Goal: Task Accomplishment & Management: Use online tool/utility

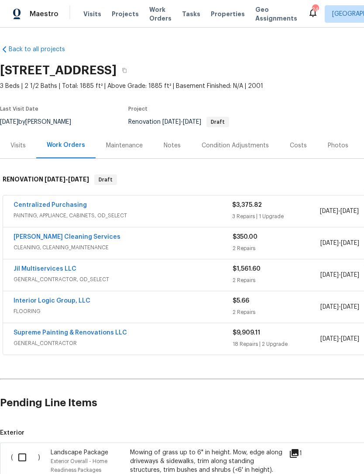
click at [102, 335] on link "Supreme Painting & Renovations LLC" at bounding box center [71, 332] width 114 height 6
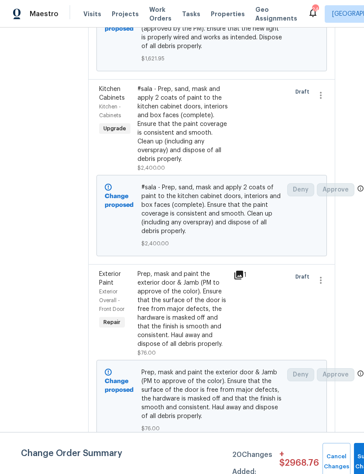
scroll to position [3684, 18]
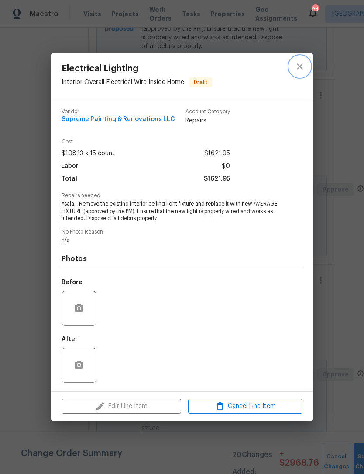
click at [302, 69] on icon "close" at bounding box center [300, 66] width 10 height 10
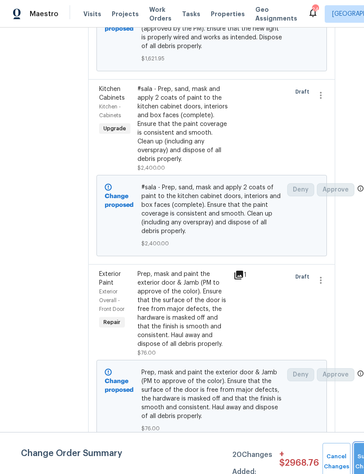
click at [360, 458] on button "Submit Changes" at bounding box center [368, 462] width 28 height 38
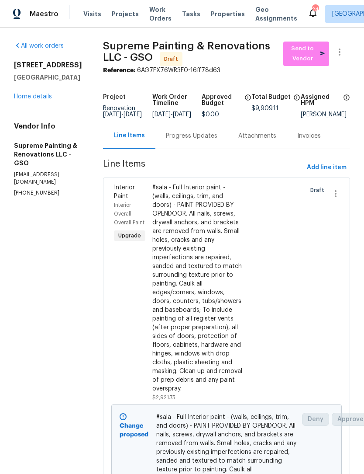
scroll to position [0, 0]
click at [42, 99] on link "Home details" at bounding box center [33, 97] width 38 height 6
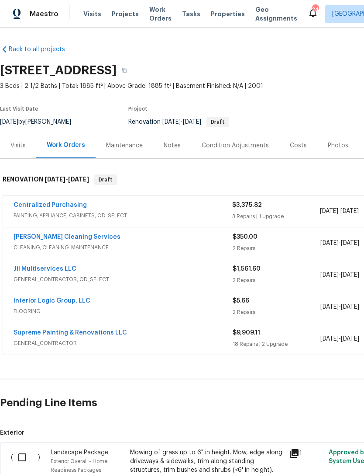
click at [65, 208] on link "Centralized Purchasing" at bounding box center [50, 205] width 73 height 6
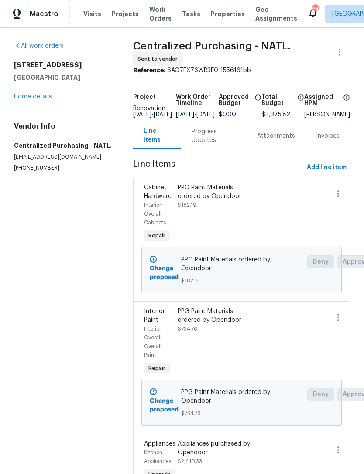
click at [38, 99] on link "Home details" at bounding box center [33, 97] width 38 height 6
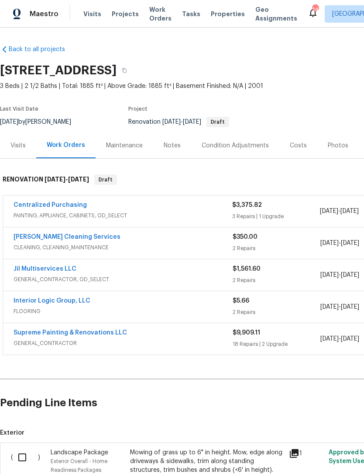
click at [71, 236] on link "DePascale Cleaning Services" at bounding box center [67, 237] width 107 height 6
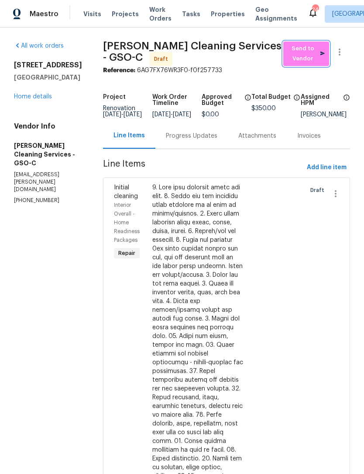
click at [295, 55] on span "Send to Vendor" at bounding box center [306, 54] width 37 height 20
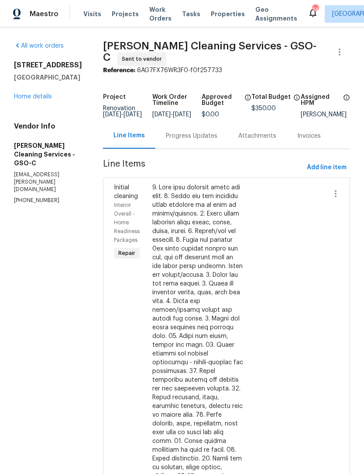
click at [39, 100] on link "Home details" at bounding box center [33, 97] width 38 height 6
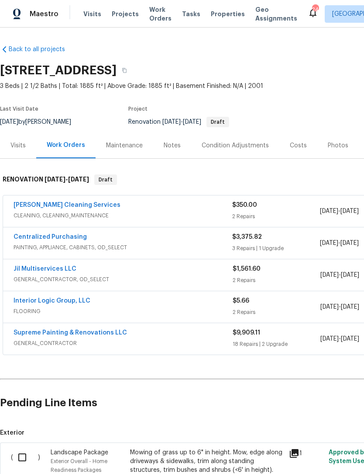
click at [59, 237] on link "Centralized Purchasing" at bounding box center [50, 237] width 73 height 6
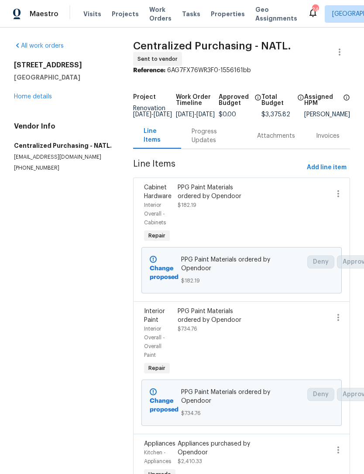
click at [41, 106] on div "All work orders 5194 Ashgrove Dr Greensboro, NC 27410 Home details Vendor Info …" at bounding box center [63, 107] width 98 height 130
click at [34, 94] on link "Home details" at bounding box center [33, 97] width 38 height 6
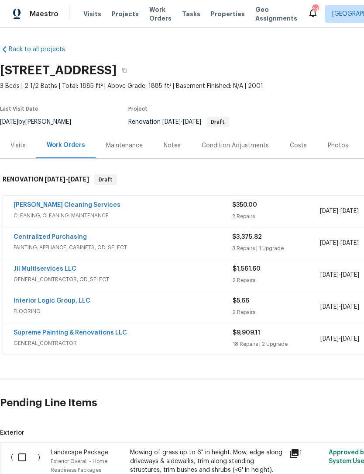
click at [58, 271] on link "Jil Multiservices LLC" at bounding box center [45, 269] width 63 height 6
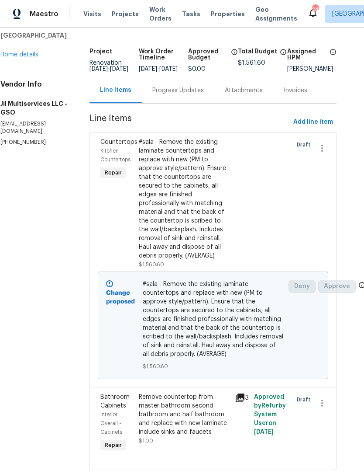
scroll to position [42, 14]
click at [187, 424] on div "Remove countertop from master bathroom second bathroom and half bathroom and re…" at bounding box center [184, 415] width 91 height 44
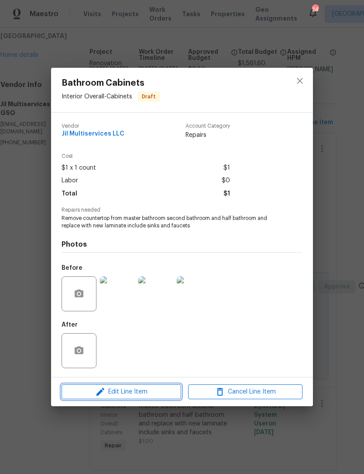
click at [146, 394] on span "Edit Line Item" at bounding box center [121, 391] width 114 height 11
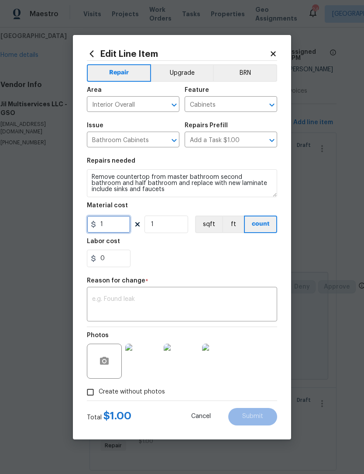
click at [114, 225] on input "1" at bounding box center [109, 223] width 44 height 17
type input "2700"
click at [180, 74] on button "Upgrade" at bounding box center [182, 72] width 62 height 17
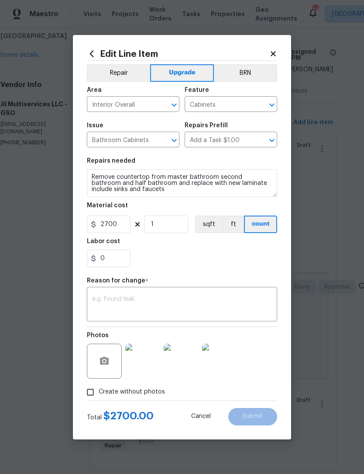
click at [128, 301] on textarea at bounding box center [182, 305] width 180 height 18
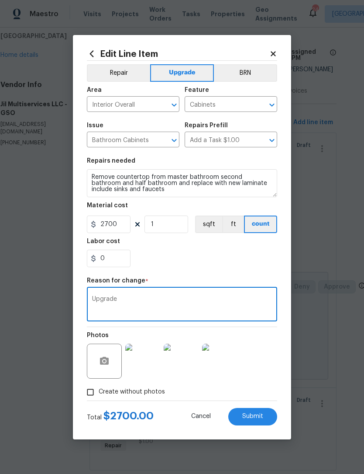
type textarea "Upgrade"
click at [261, 417] on span "Submit" at bounding box center [252, 416] width 21 height 7
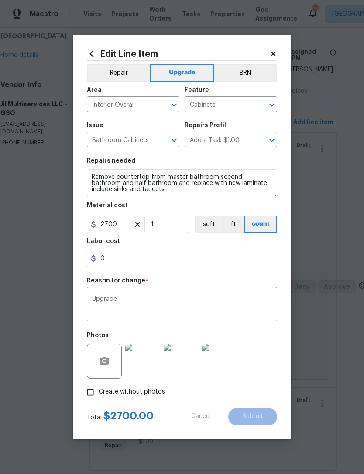
type input "1"
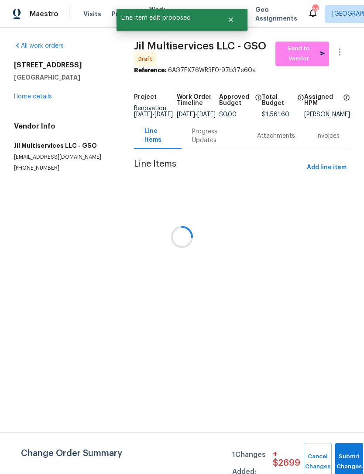
scroll to position [0, 0]
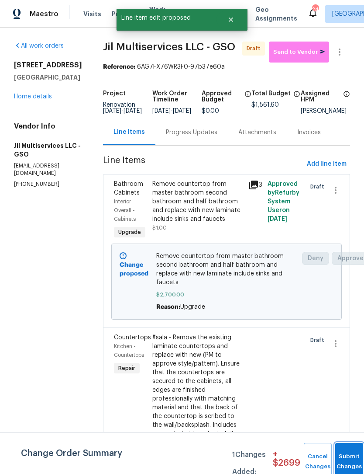
click at [345, 457] on button "Submit Changes" at bounding box center [350, 462] width 28 height 38
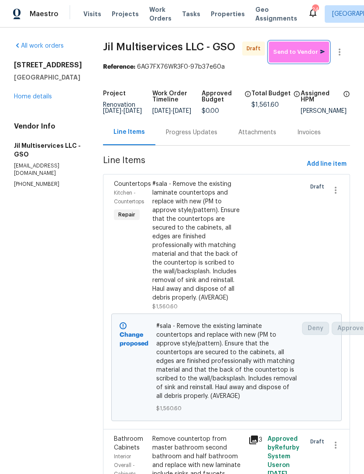
click at [296, 46] on button "Send to Vendor" at bounding box center [299, 52] width 60 height 21
click at [38, 99] on link "Home details" at bounding box center [33, 97] width 38 height 6
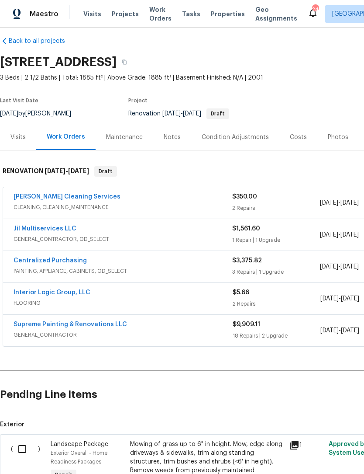
scroll to position [9, 0]
click at [62, 289] on link "Interior Logic Group, LLC" at bounding box center [52, 292] width 77 height 6
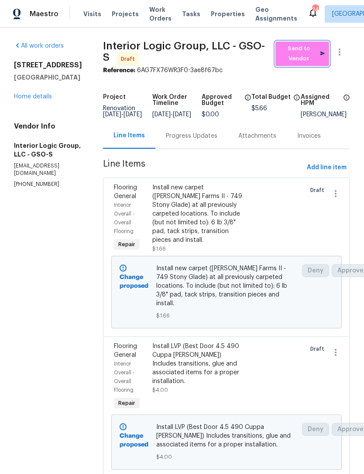
click at [308, 48] on span "Send to Vendor" at bounding box center [302, 54] width 45 height 20
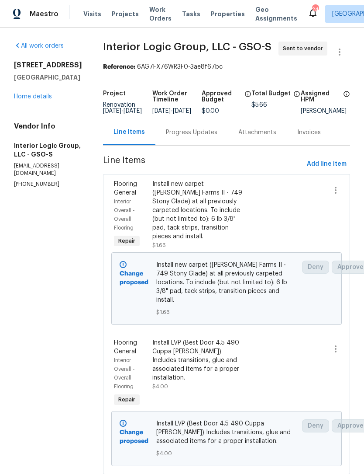
click at [49, 97] on link "Home details" at bounding box center [33, 97] width 38 height 6
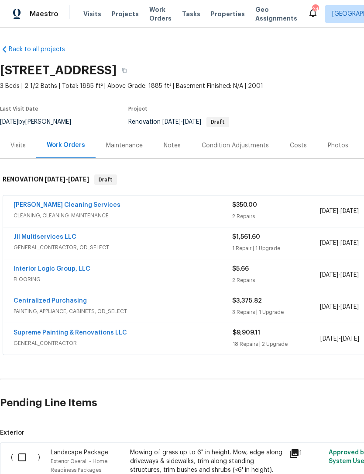
click at [82, 325] on div "Supreme Painting & Renovations LLC GENERAL_CONTRACTOR $9,909.11 18 Repairs | 2 …" at bounding box center [247, 338] width 488 height 31
click at [84, 334] on link "Supreme Painting & Renovations LLC" at bounding box center [71, 332] width 114 height 6
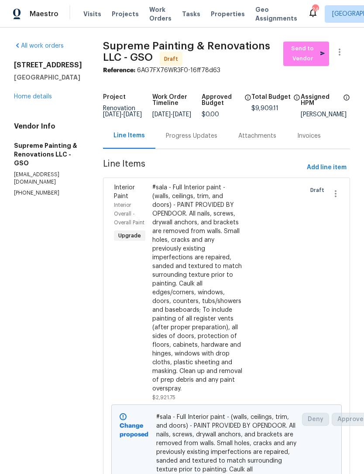
click at [310, 52] on span "Send to Vendor" at bounding box center [306, 54] width 37 height 20
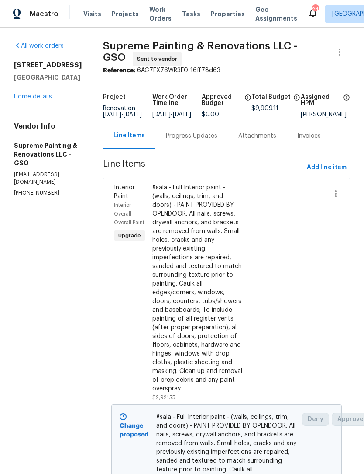
click at [36, 94] on link "Home details" at bounding box center [33, 97] width 38 height 6
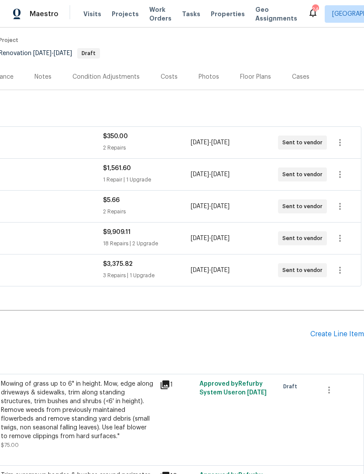
scroll to position [69, 129]
click at [341, 141] on icon "button" at bounding box center [340, 142] width 10 height 10
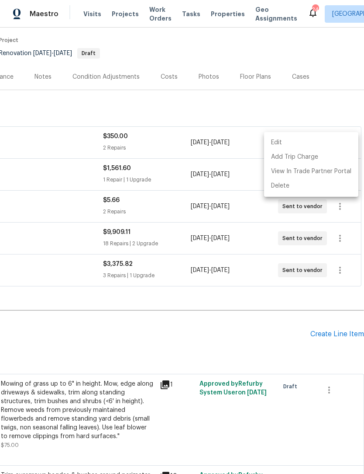
click at [281, 143] on li "Edit" at bounding box center [311, 142] width 94 height 14
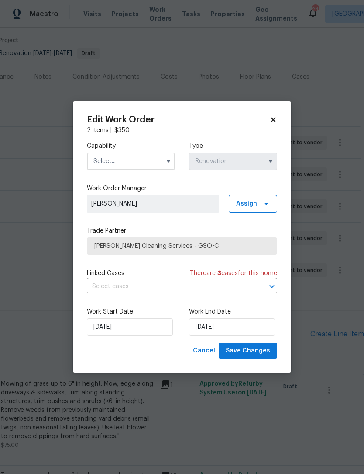
click at [119, 161] on input "text" at bounding box center [131, 160] width 88 height 17
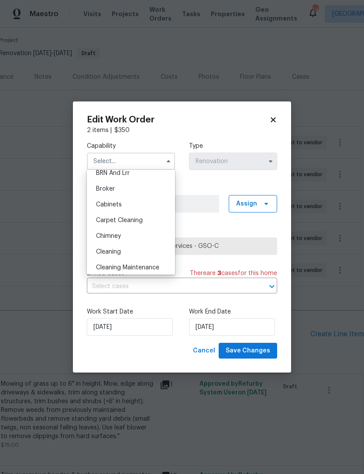
scroll to position [62, 0]
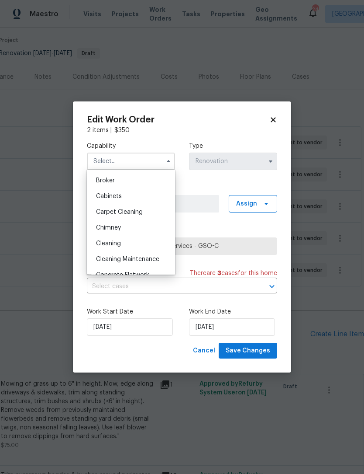
click at [120, 242] on span "Cleaning" at bounding box center [108, 243] width 25 height 6
type input "Cleaning"
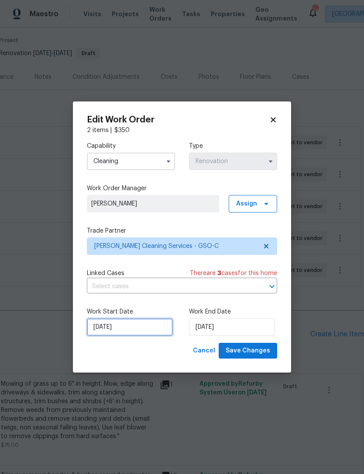
click at [146, 326] on input "9/29/2025" at bounding box center [130, 326] width 86 height 17
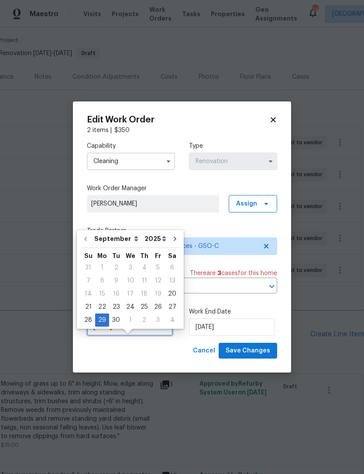
scroll to position [16, 0]
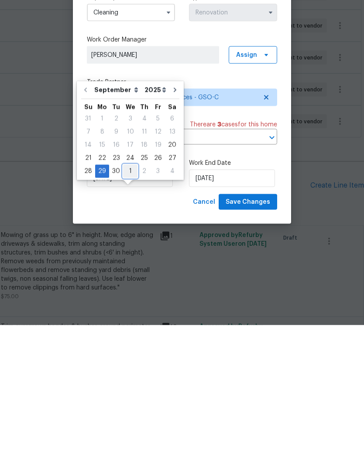
click at [132, 314] on div "1" at bounding box center [130, 320] width 14 height 12
type input "10/1/2025"
select select "9"
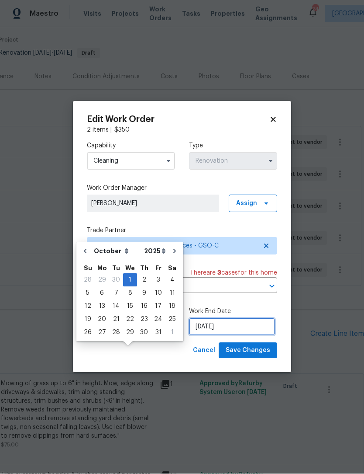
click at [223, 329] on input "10/2/2025" at bounding box center [232, 326] width 86 height 17
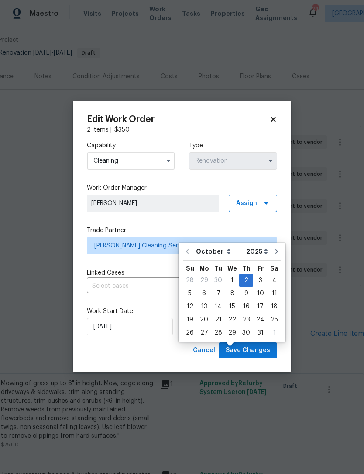
scroll to position [29, 0]
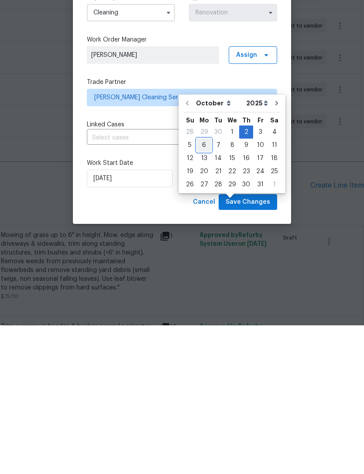
click at [198, 287] on div "6" at bounding box center [204, 293] width 14 height 12
type input "10/6/2025"
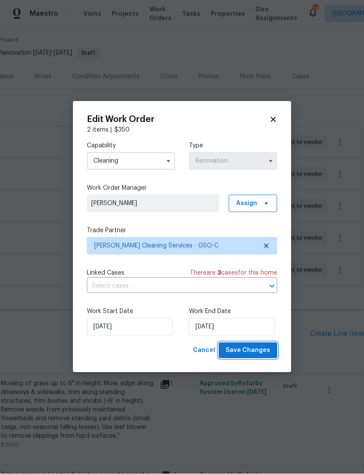
click at [252, 353] on span "Save Changes" at bounding box center [248, 350] width 45 height 11
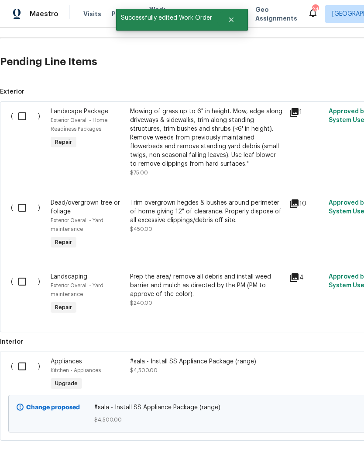
scroll to position [340, 0]
click at [27, 107] on input "checkbox" at bounding box center [25, 116] width 25 height 18
checkbox input "true"
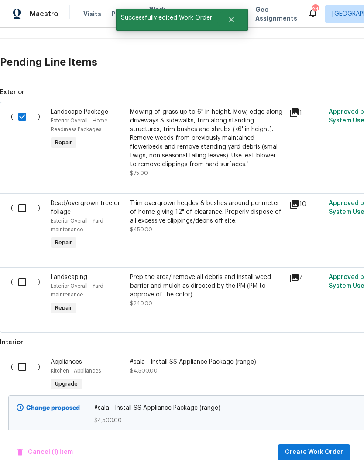
click at [30, 199] on input "checkbox" at bounding box center [25, 208] width 25 height 18
checkbox input "true"
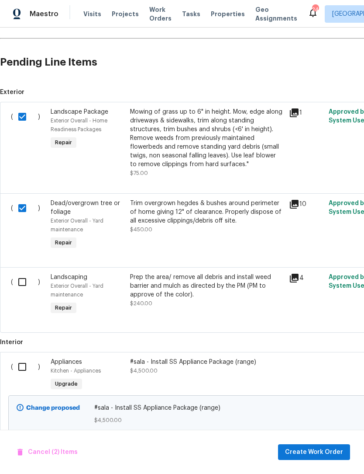
click at [23, 273] on input "checkbox" at bounding box center [25, 282] width 25 height 18
checkbox input "true"
click at [314, 451] on span "Create Work Order" at bounding box center [314, 452] width 58 height 11
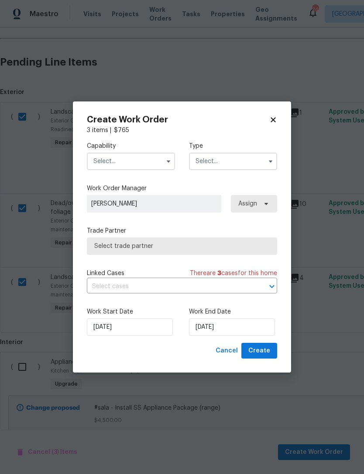
click at [126, 154] on input "text" at bounding box center [131, 160] width 88 height 17
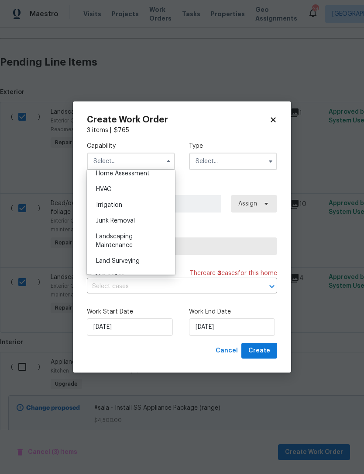
scroll to position [518, 0]
click at [128, 242] on span "Landscaping Maintenance" at bounding box center [114, 241] width 37 height 15
type input "Landscaping Maintenance"
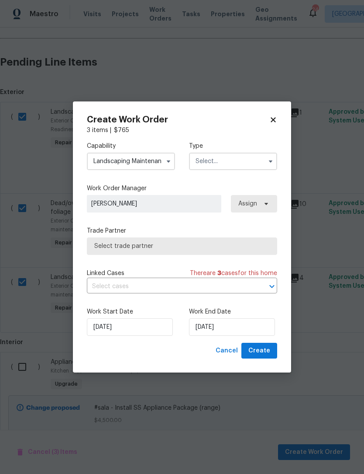
click at [240, 160] on input "text" at bounding box center [233, 160] width 88 height 17
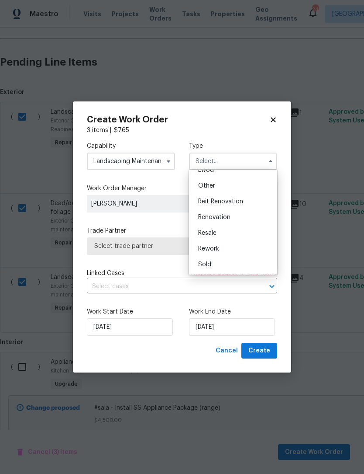
scroll to position [104, 0]
click at [223, 219] on span "Renovation" at bounding box center [214, 218] width 32 height 6
type input "Renovation"
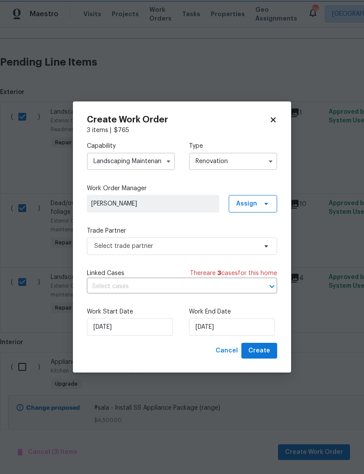
scroll to position [0, 0]
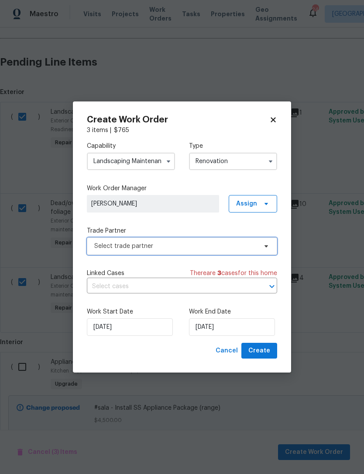
click at [156, 246] on span "Select trade partner" at bounding box center [175, 246] width 163 height 9
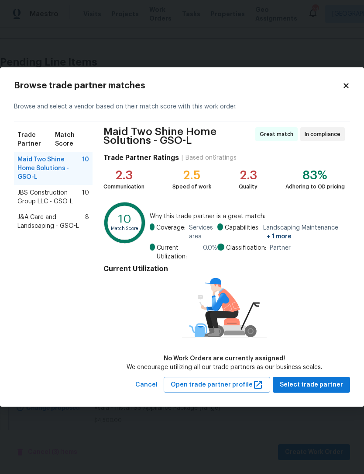
click at [52, 213] on span "J&A Care and Landscaping - GSO-L" at bounding box center [51, 221] width 68 height 17
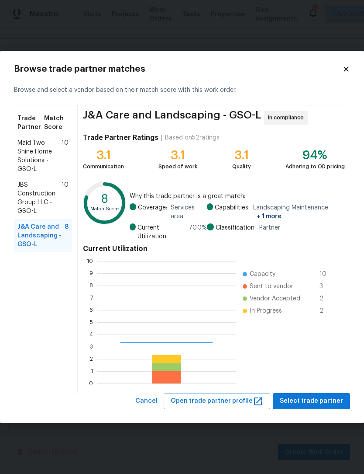
scroll to position [122, 139]
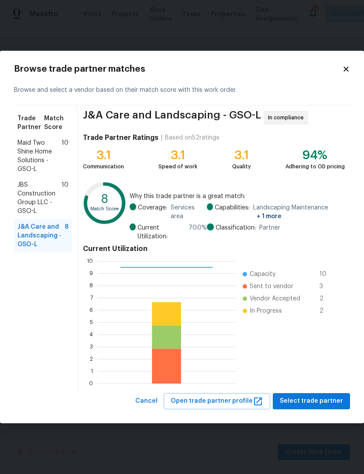
click at [304, 402] on span "Select trade partner" at bounding box center [311, 400] width 63 height 11
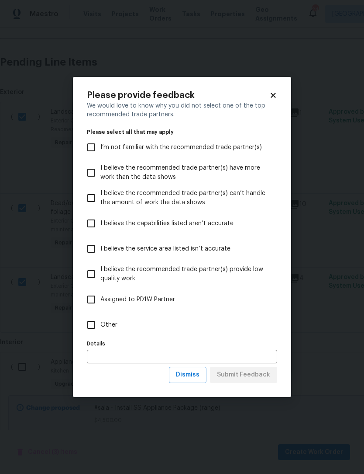
click at [94, 326] on input "Other" at bounding box center [91, 324] width 18 height 18
checkbox input "true"
click at [258, 376] on span "Submit Feedback" at bounding box center [243, 374] width 53 height 11
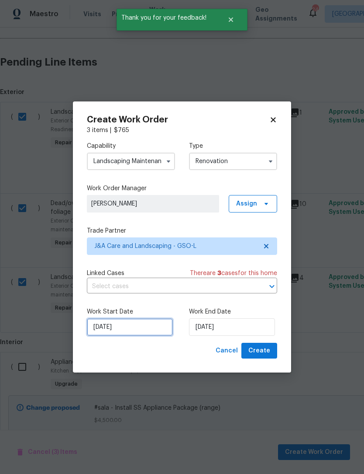
click at [151, 330] on input "9/22/2025" at bounding box center [130, 326] width 86 height 17
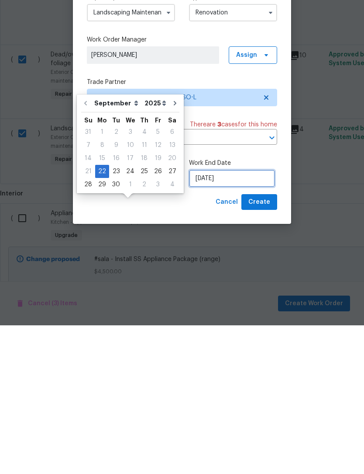
click at [228, 318] on input "9/22/2025" at bounding box center [232, 326] width 86 height 17
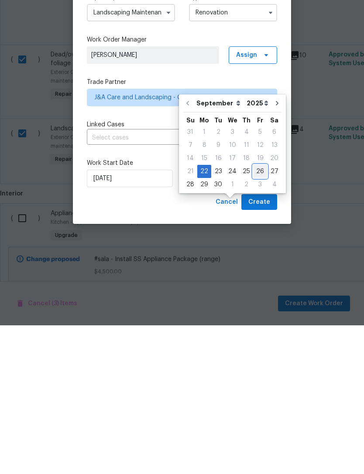
click at [256, 314] on div "26" at bounding box center [260, 320] width 14 height 12
type input "9/26/2025"
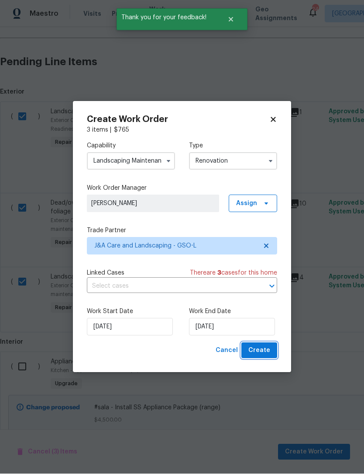
click at [266, 354] on span "Create" at bounding box center [260, 350] width 22 height 11
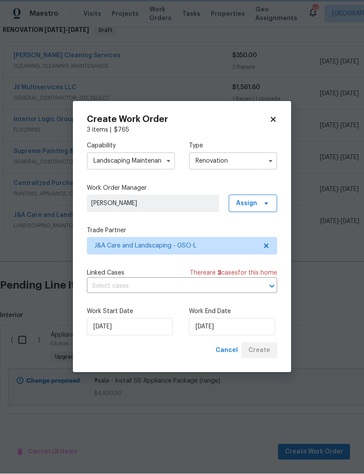
scroll to position [120, 0]
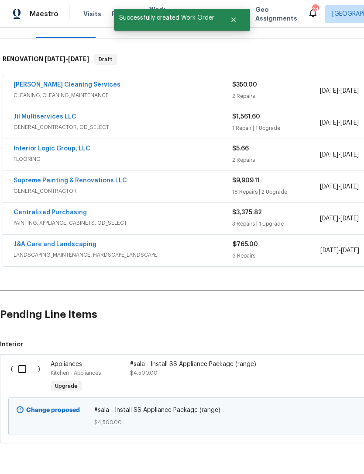
click at [75, 241] on link "J&A Care and Landscaping" at bounding box center [55, 244] width 83 height 6
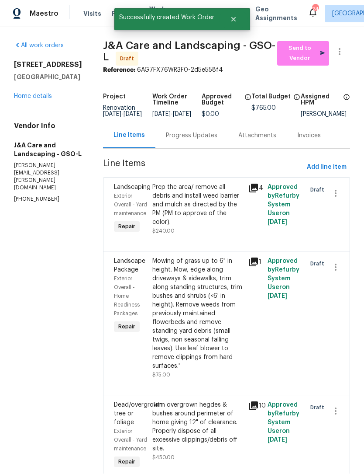
scroll to position [0, 0]
click at [305, 52] on span "Send to Vendor" at bounding box center [303, 54] width 43 height 20
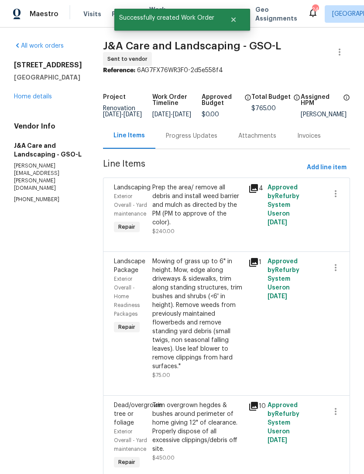
click at [45, 97] on link "Home details" at bounding box center [33, 97] width 38 height 6
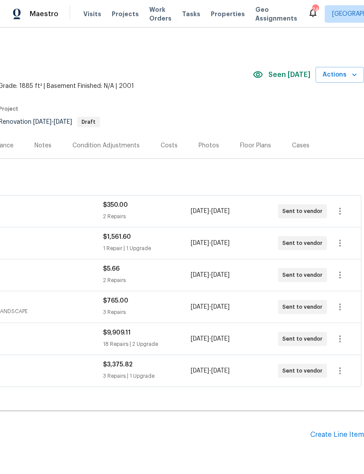
scroll to position [0, 129]
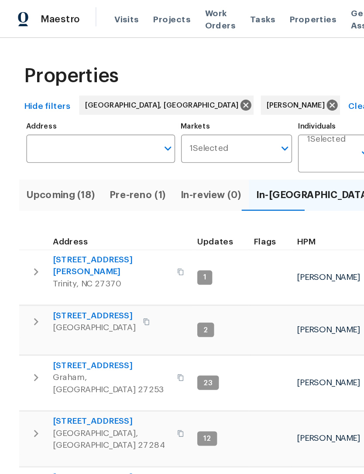
click at [107, 143] on span "Pre-reno (1)" at bounding box center [100, 142] width 41 height 12
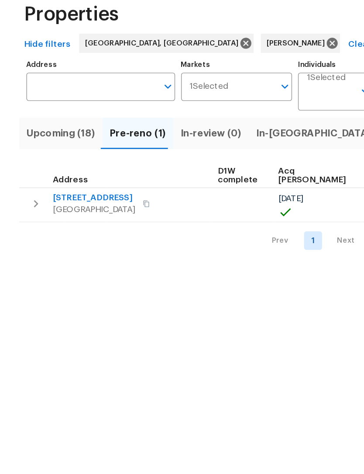
scroll to position [0, 134]
